Goal: Communication & Community: Participate in discussion

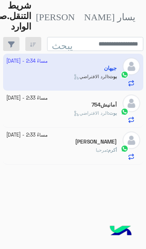
click at [102, 70] on app-inbox-user "[DATE] - 2:34 مساءً [PERSON_NAME] : الرد الافتراضي" at bounding box center [73, 72] width 140 height 37
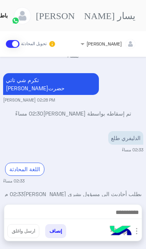
scroll to position [362, 0]
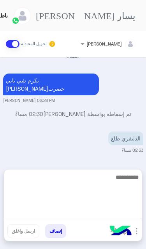
click at [89, 219] on textarea at bounding box center [72, 195] width 137 height 47
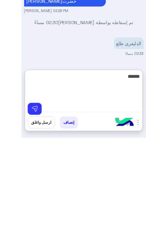
scroll to position [0, 0]
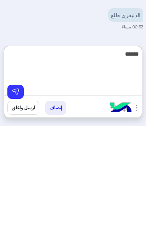
type textarea "******"
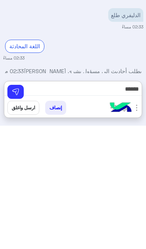
click at [19, 211] on img at bounding box center [16, 215] width 8 height 8
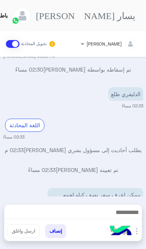
scroll to position [406, 0]
